Goal: Check status: Check status

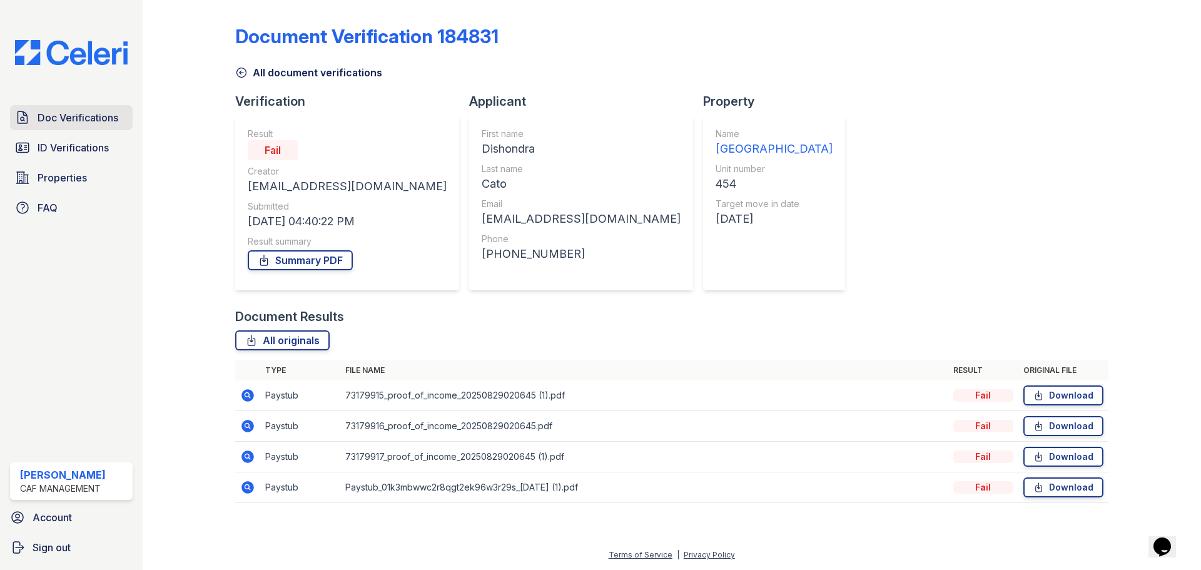
click at [57, 121] on span "Doc Verifications" at bounding box center [78, 117] width 81 height 15
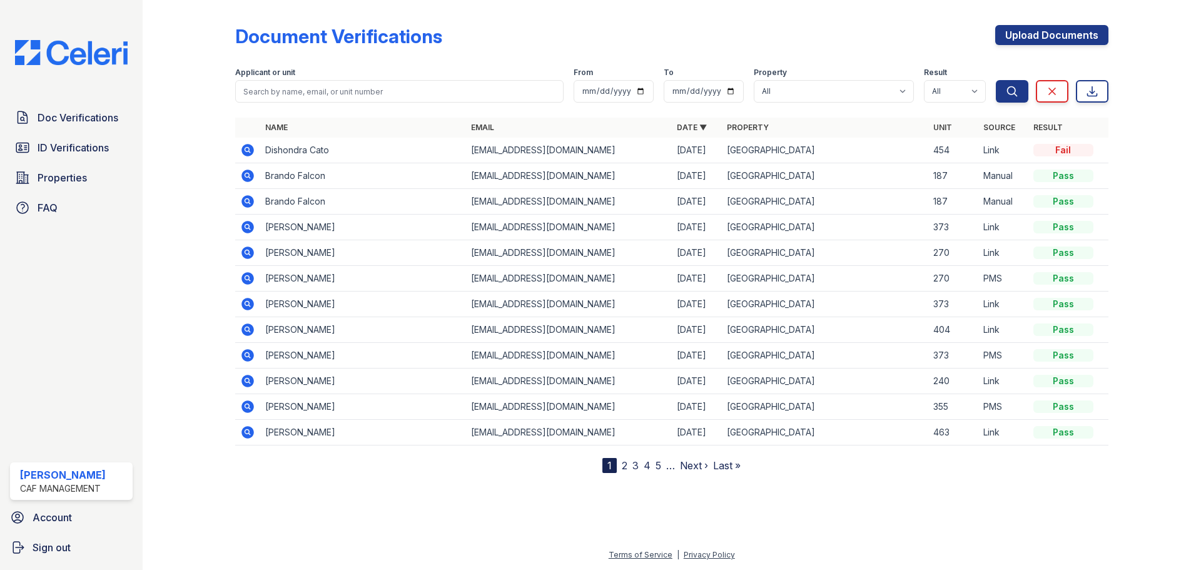
click at [255, 174] on td at bounding box center [247, 176] width 25 height 26
click at [247, 176] on icon at bounding box center [246, 174] width 3 height 3
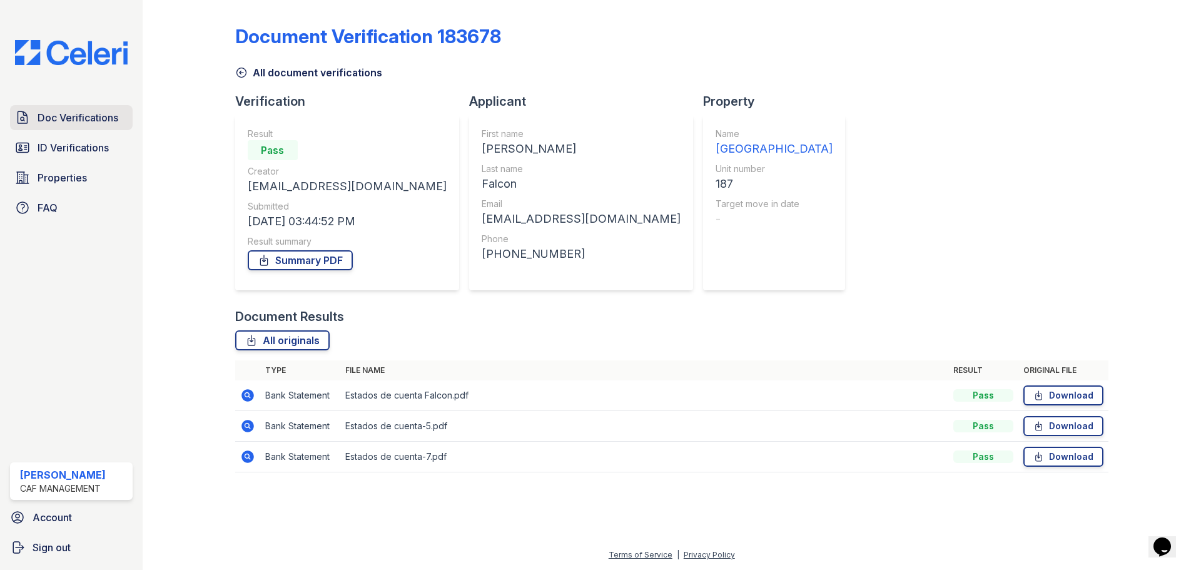
click at [57, 119] on span "Doc Verifications" at bounding box center [78, 117] width 81 height 15
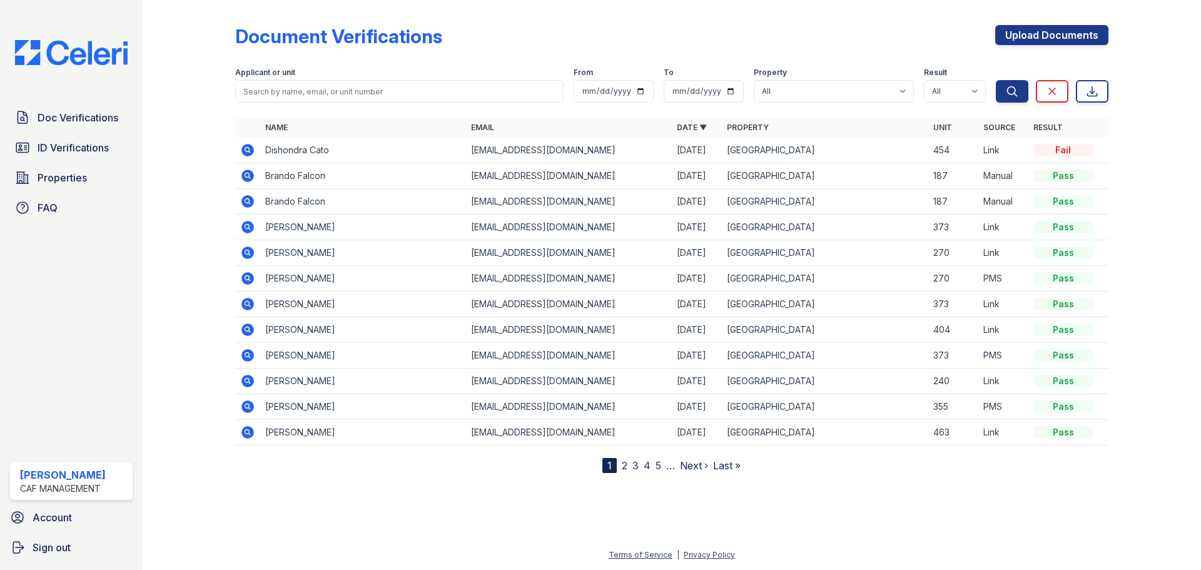
click at [247, 203] on icon at bounding box center [247, 201] width 15 height 15
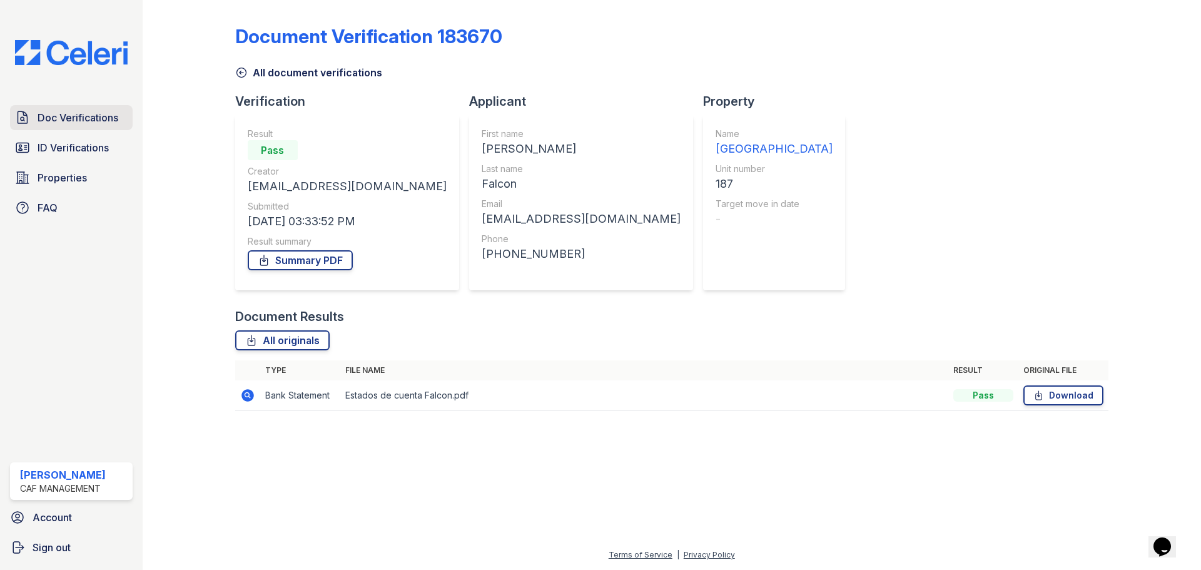
click at [77, 117] on span "Doc Verifications" at bounding box center [78, 117] width 81 height 15
